Goal: Task Accomplishment & Management: Complete application form

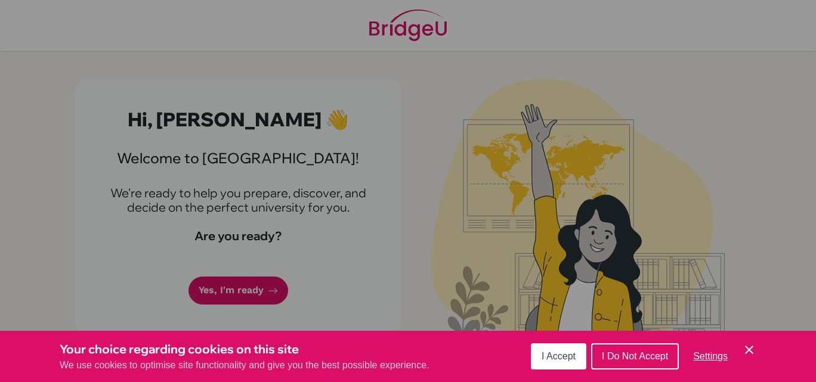
click at [755, 350] on icon "Cookie Control Close Icon" at bounding box center [749, 350] width 14 height 14
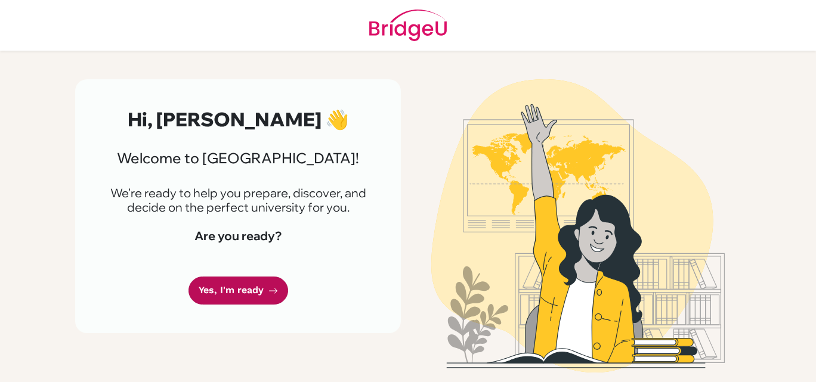
click at [236, 296] on link "Yes, I'm ready" at bounding box center [238, 291] width 100 height 28
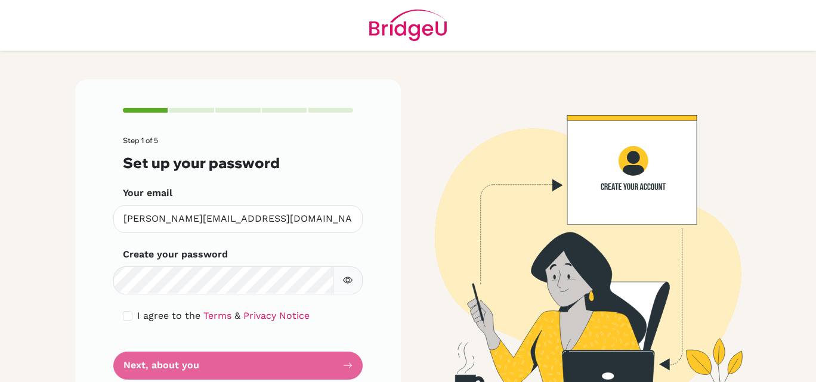
click at [352, 290] on button "button" at bounding box center [348, 280] width 30 height 28
click at [351, 290] on button "button" at bounding box center [348, 280] width 30 height 28
click at [128, 311] on div "I agree to the Terms & Privacy Notice" at bounding box center [238, 316] width 230 height 14
click at [124, 320] on input "checkbox" at bounding box center [128, 316] width 10 height 10
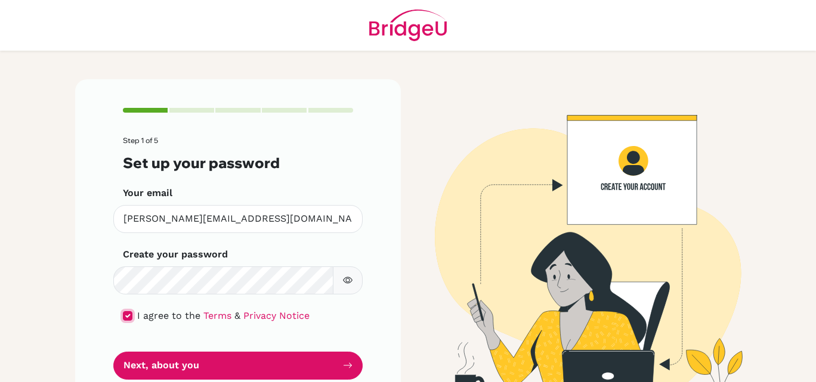
click at [123, 319] on input "checkbox" at bounding box center [128, 316] width 10 height 10
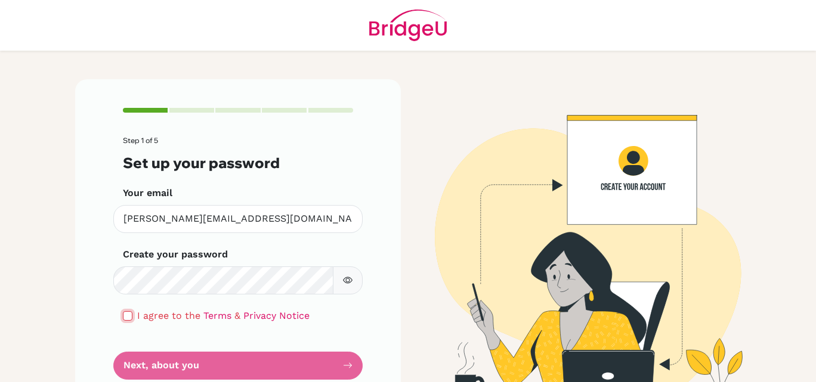
click at [123, 318] on input "checkbox" at bounding box center [128, 316] width 10 height 10
checkbox input "true"
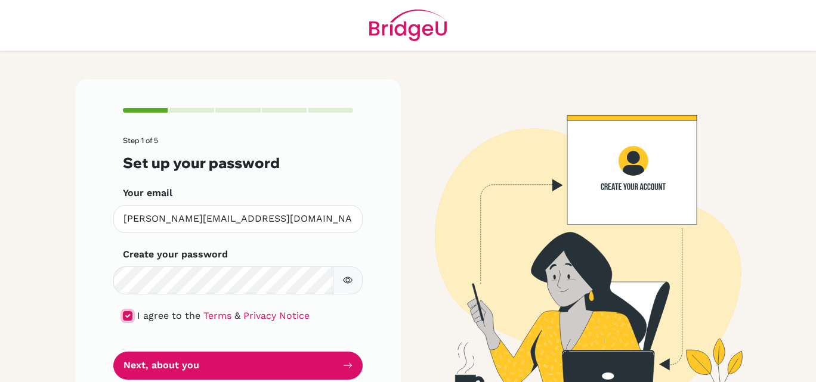
scroll to position [36, 0]
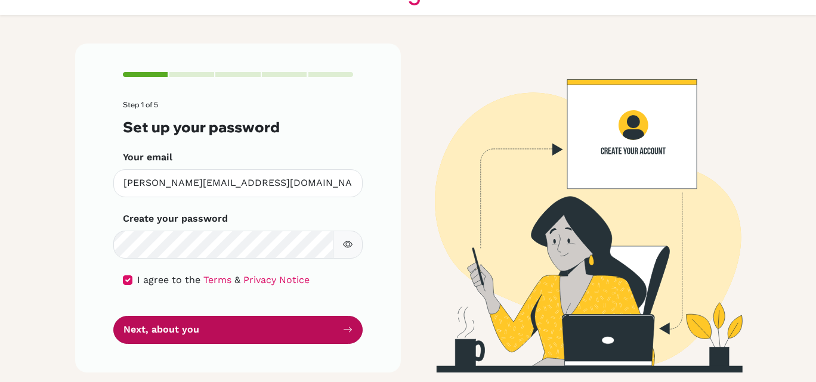
click at [119, 326] on button "Next, about you" at bounding box center [237, 330] width 249 height 28
